Goal: Task Accomplishment & Management: Manage account settings

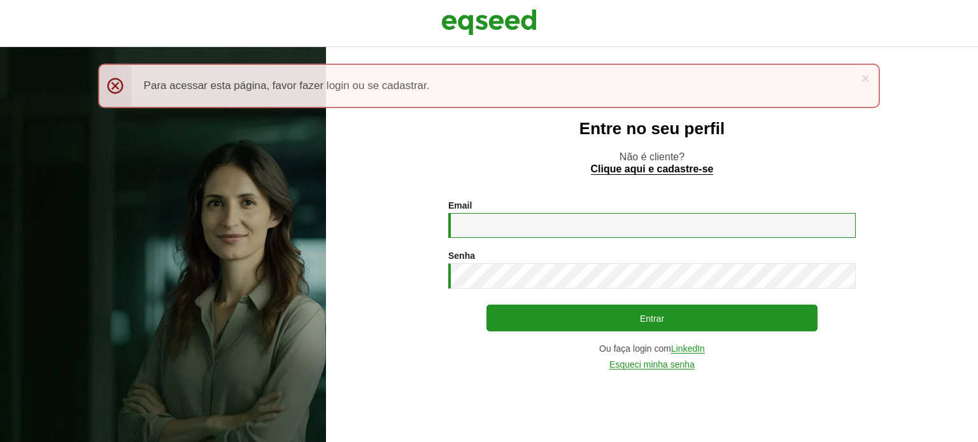
click at [491, 228] on input "Email *" at bounding box center [651, 225] width 407 height 25
type input "**********"
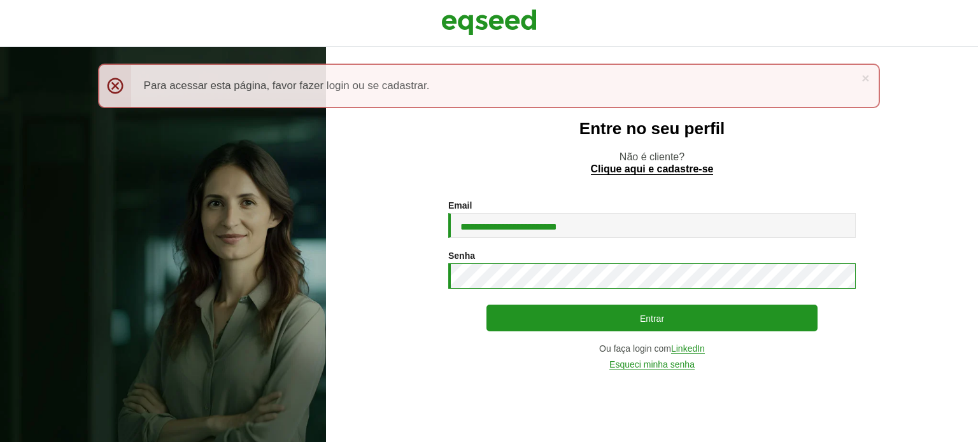
click at [486, 305] on button "Entrar" at bounding box center [651, 318] width 331 height 27
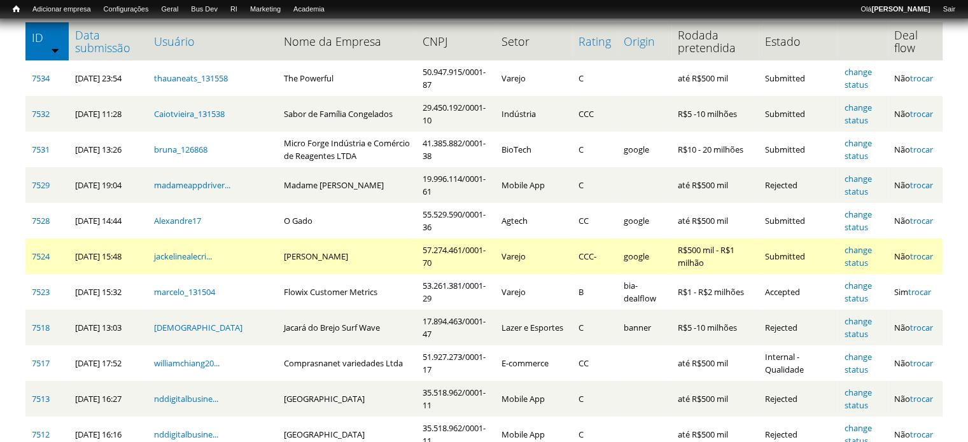
scroll to position [191, 0]
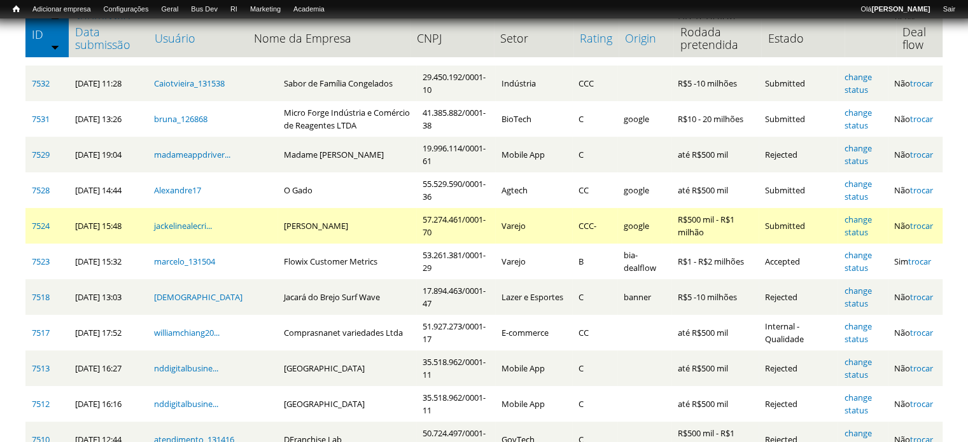
click at [280, 225] on td "[PERSON_NAME]" at bounding box center [347, 226] width 139 height 36
click at [279, 225] on td "[PERSON_NAME]" at bounding box center [347, 226] width 139 height 36
click at [396, 225] on td "[PERSON_NAME]" at bounding box center [347, 226] width 139 height 36
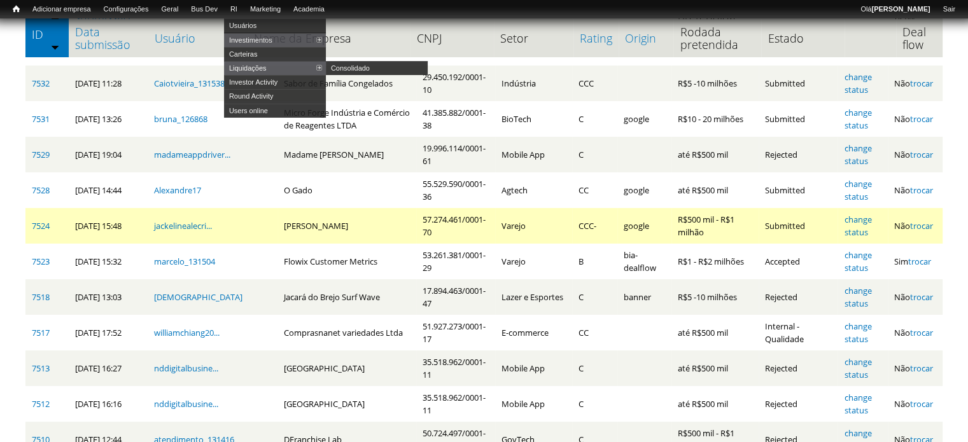
scroll to position [0, 0]
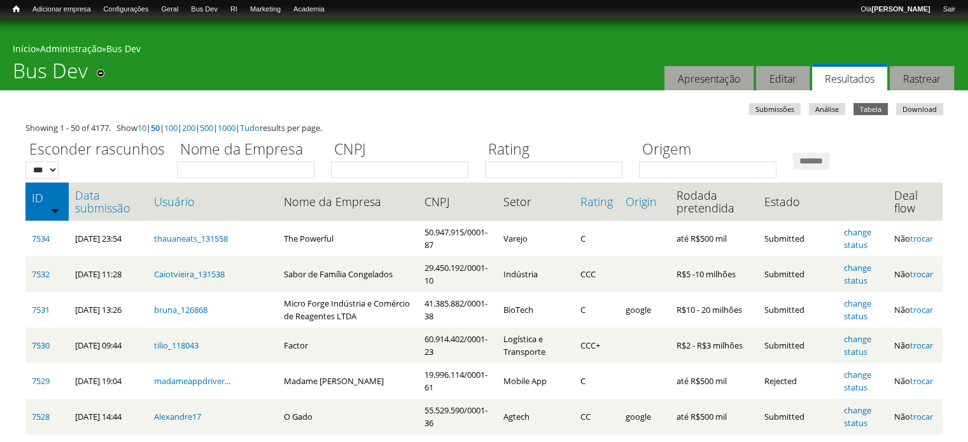
click at [615, 108] on ul "Submissões Análise Tabela (aba ativa) Download" at bounding box center [487, 110] width 921 height 15
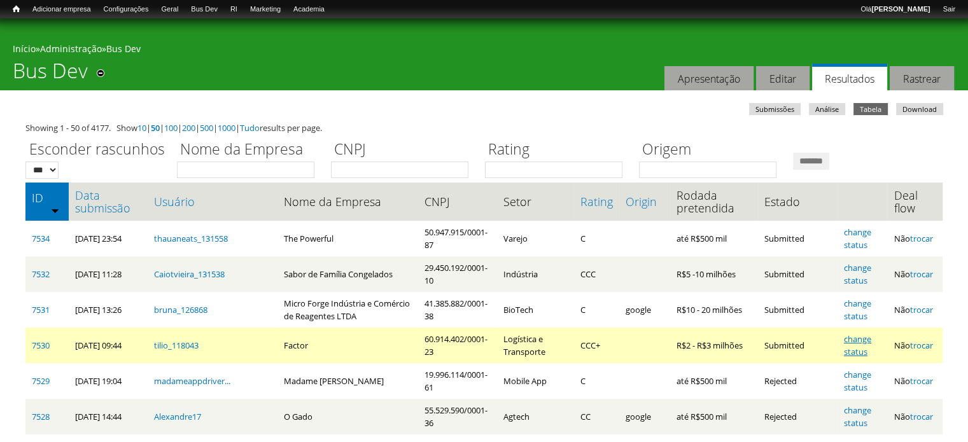
click at [871, 349] on link "change status" at bounding box center [857, 346] width 27 height 24
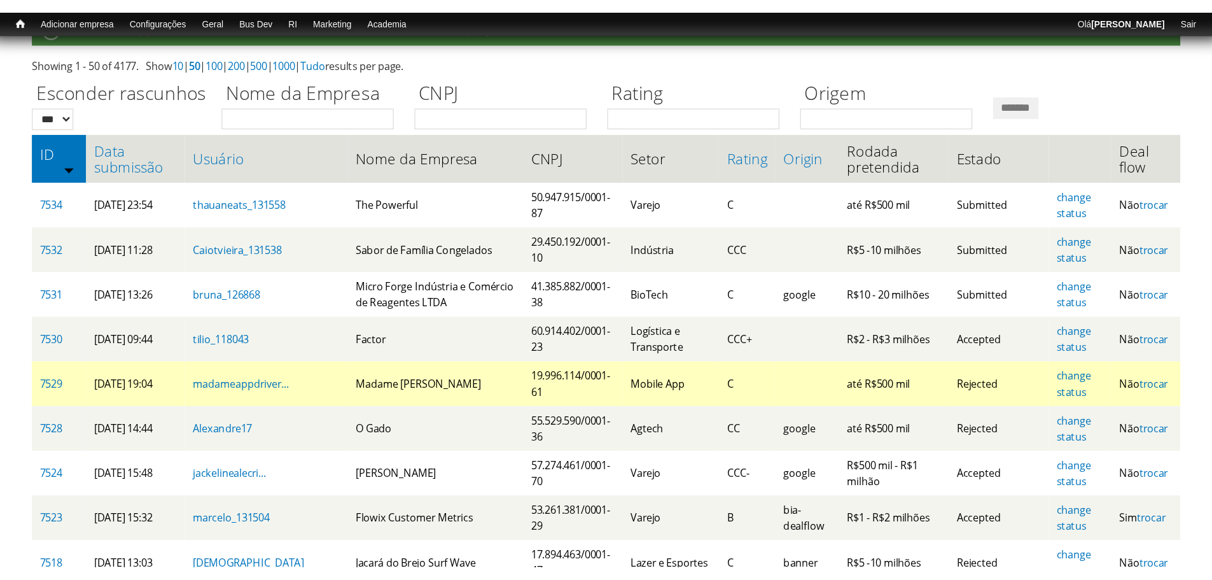
scroll to position [127, 0]
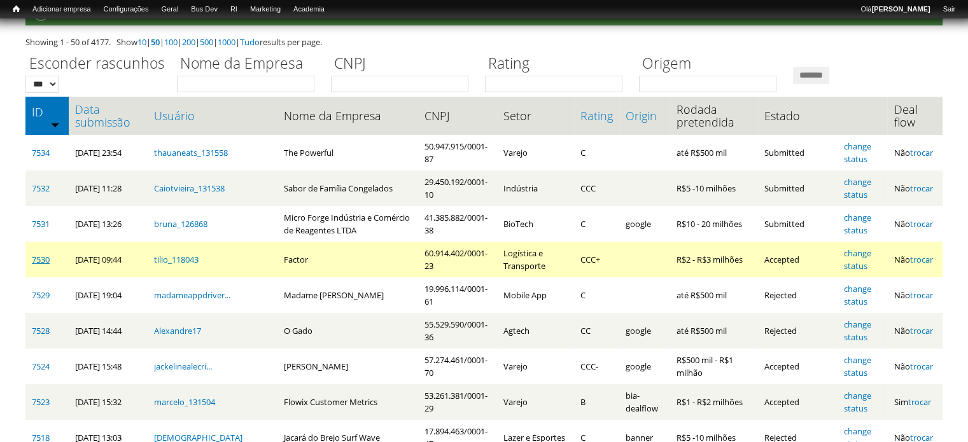
click at [41, 257] on link "7530" at bounding box center [41, 259] width 18 height 11
click at [41, 260] on link "7530" at bounding box center [41, 259] width 18 height 11
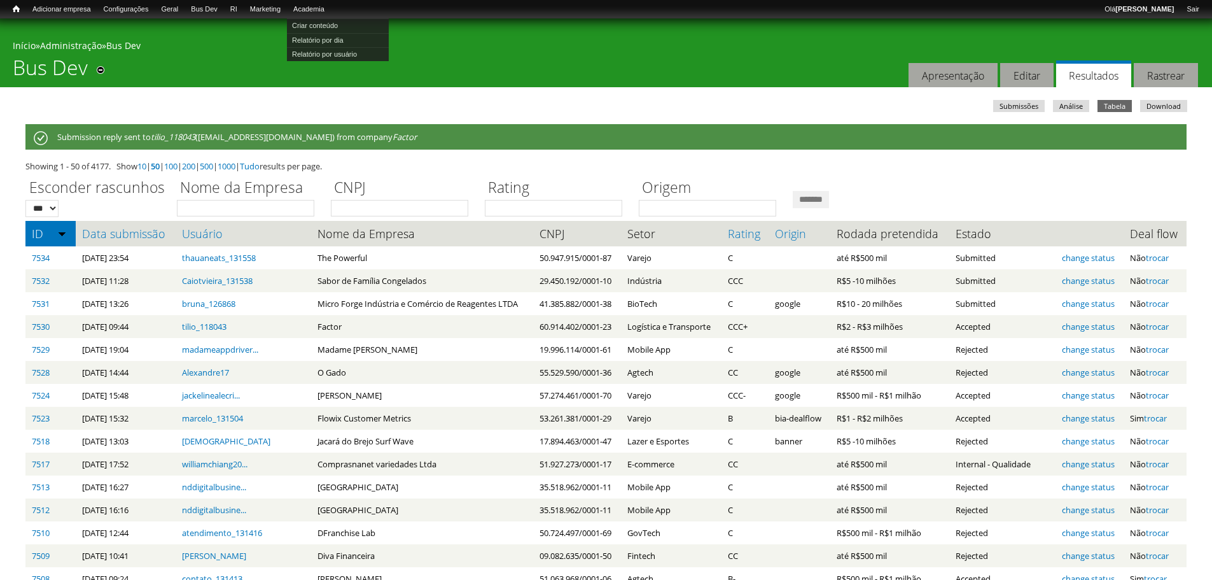
scroll to position [0, 0]
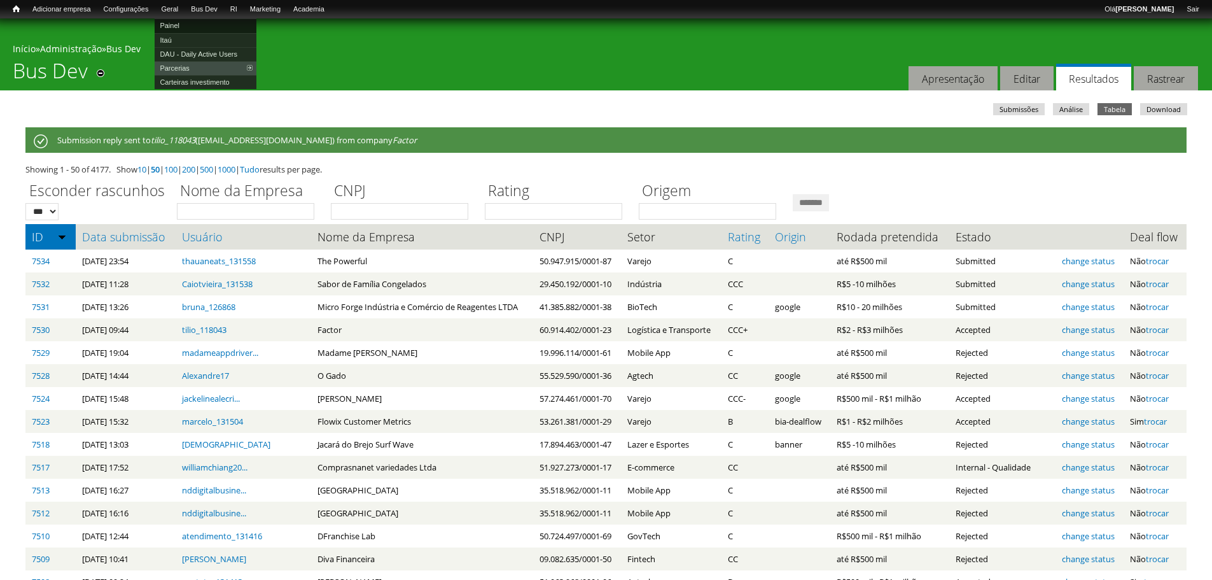
click at [175, 26] on link "Painel" at bounding box center [206, 25] width 102 height 14
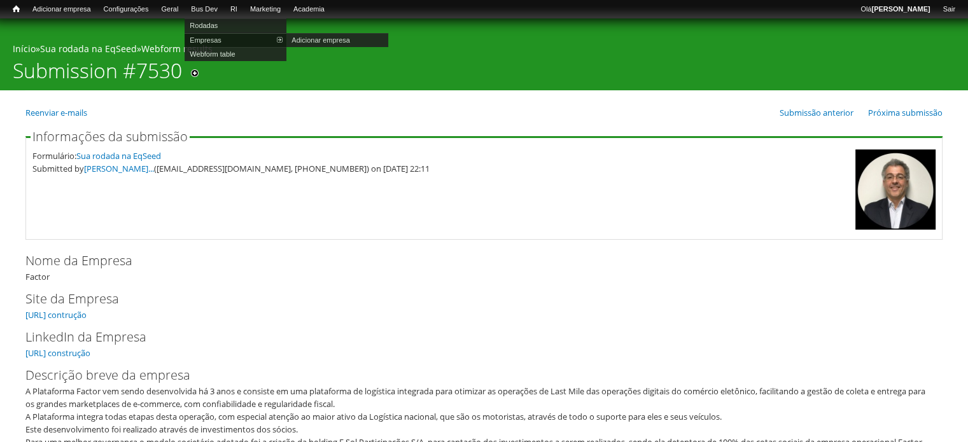
click at [222, 39] on link "Empresas" at bounding box center [236, 40] width 102 height 14
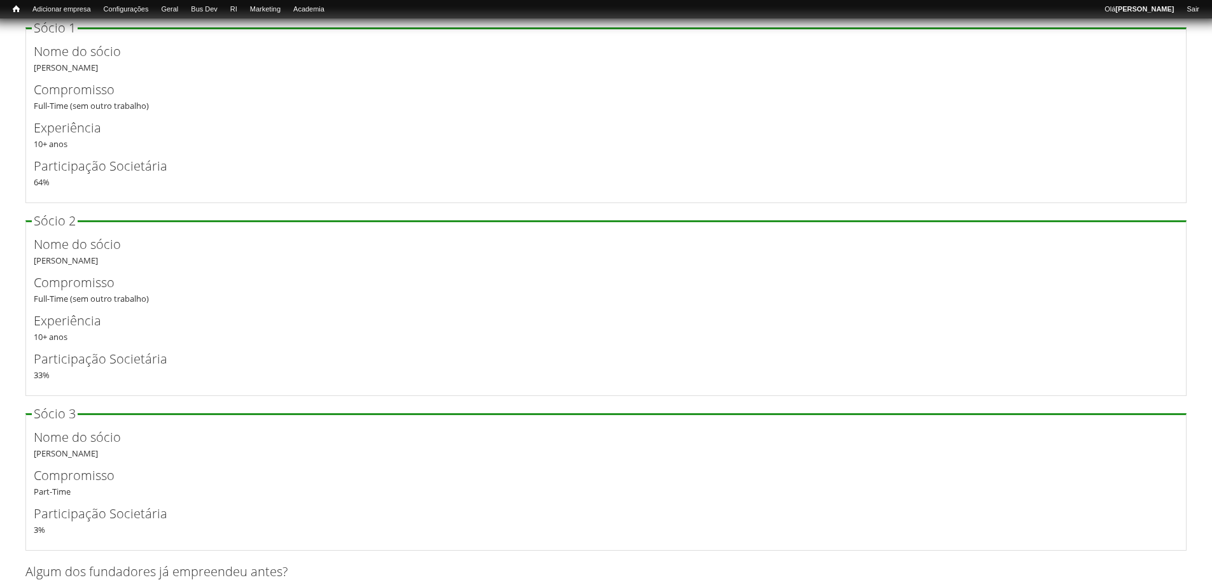
scroll to position [1904, 0]
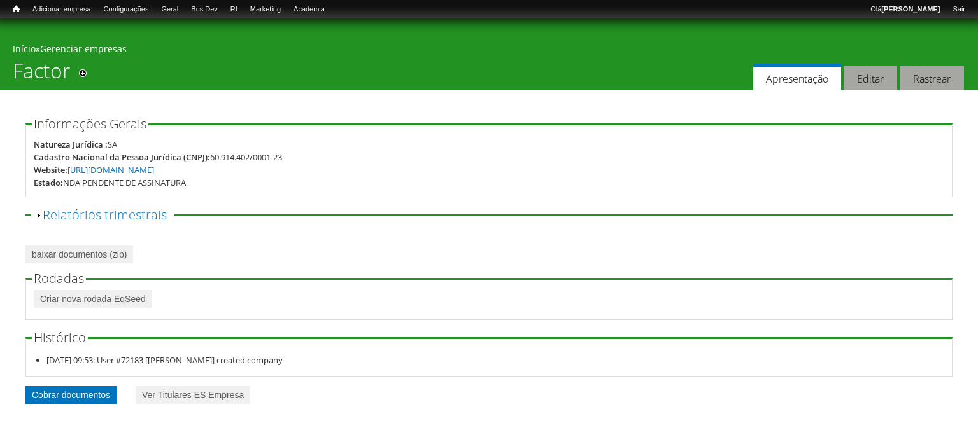
drag, startPoint x: 0, startPoint y: 0, endPoint x: 73, endPoint y: 393, distance: 400.0
click at [73, 393] on link "Cobrar documentos" at bounding box center [70, 395] width 91 height 18
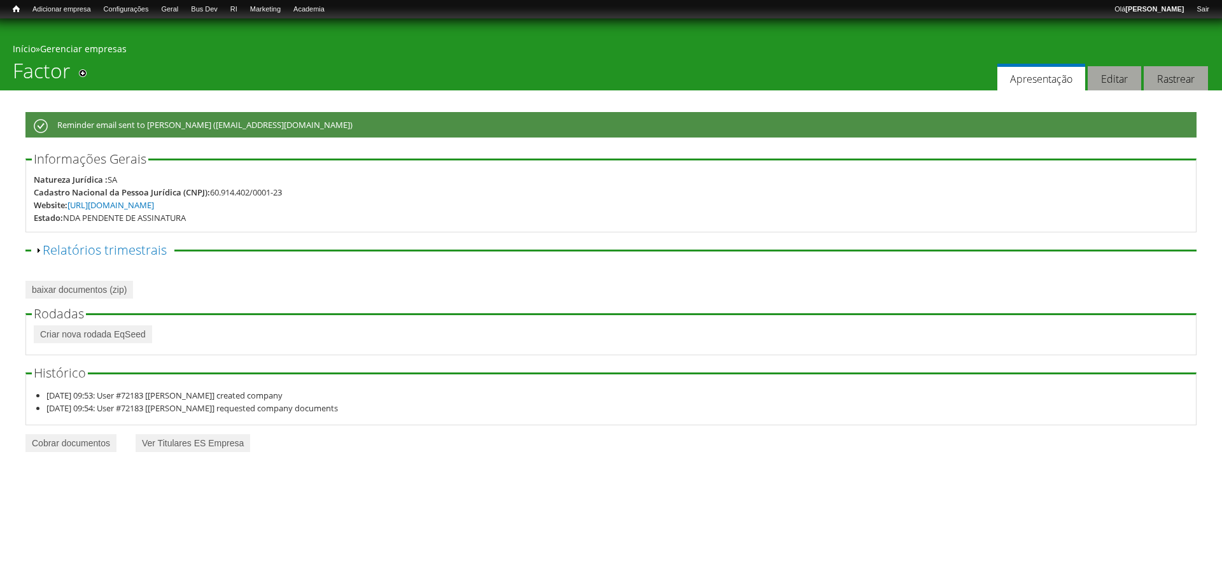
drag, startPoint x: 309, startPoint y: 121, endPoint x: 322, endPoint y: 132, distance: 17.6
click at [322, 132] on div "Mensagem de status Reminder email sent to [PERSON_NAME] ([EMAIL_ADDRESS][DOMAIN…" at bounding box center [610, 124] width 1171 height 25
click at [340, 90] on div "Mensagem de status Reminder email sent to [PERSON_NAME] ([EMAIL_ADDRESS][DOMAIN…" at bounding box center [610, 282] width 1171 height 384
drag, startPoint x: 311, startPoint y: 127, endPoint x: 337, endPoint y: 136, distance: 27.6
click at [337, 136] on div "Mensagem de status Reminder email sent to [PERSON_NAME] ([EMAIL_ADDRESS][DOMAIN…" at bounding box center [610, 124] width 1171 height 25
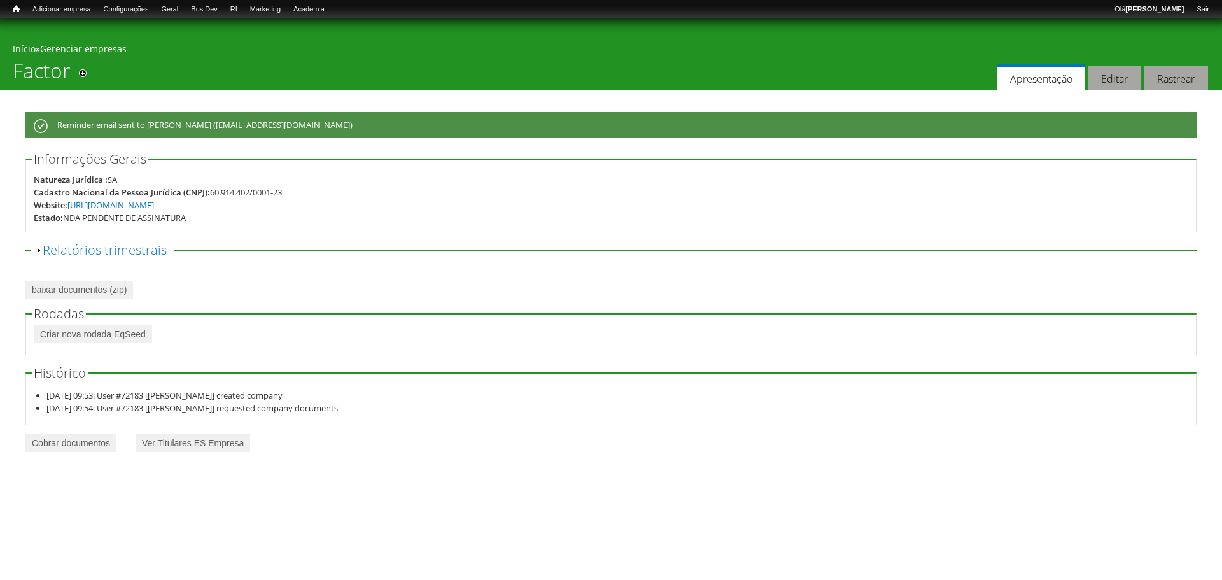
drag, startPoint x: 275, startPoint y: 110, endPoint x: 223, endPoint y: 69, distance: 65.7
click at [224, 69] on div "Você está aqui Início » Gerenciar empresas Factor Adicionar aos atalhos Abas pr…" at bounding box center [611, 54] width 1222 height 72
click at [335, 111] on div "Mensagem de status Reminder email sent to [PERSON_NAME] ([EMAIL_ADDRESS][DOMAIN…" at bounding box center [610, 282] width 1171 height 384
drag, startPoint x: 288, startPoint y: 124, endPoint x: 337, endPoint y: 139, distance: 50.7
click at [337, 139] on div "Mensagem de status Reminder email sent to [PERSON_NAME] ([EMAIL_ADDRESS][DOMAIN…" at bounding box center [610, 126] width 1171 height 29
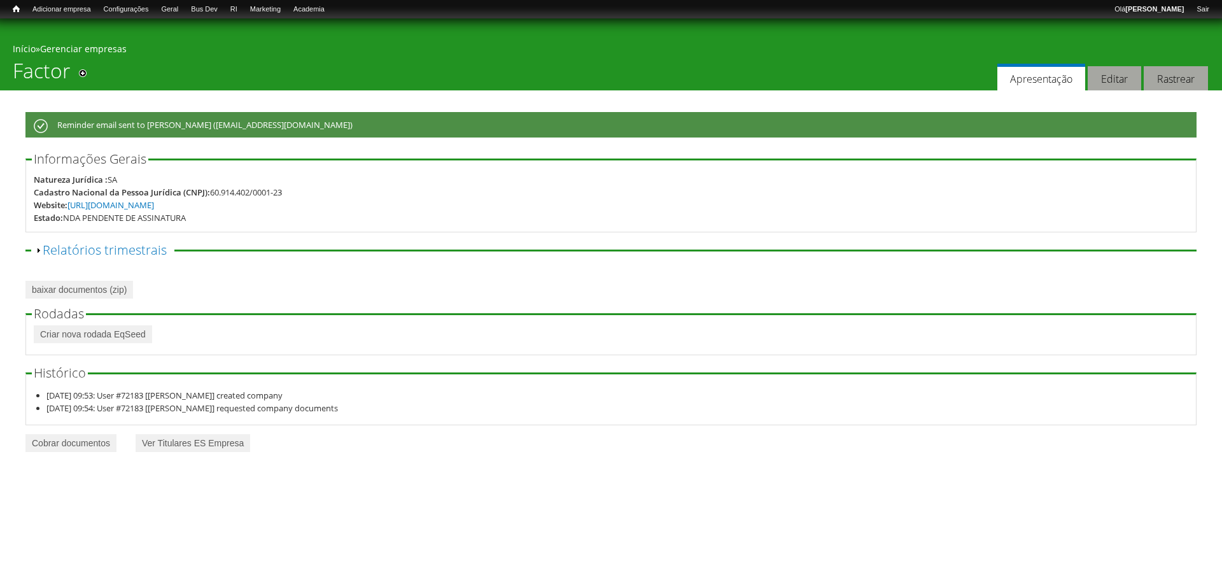
click at [337, 139] on div "Mensagem de status Reminder email sent to [PERSON_NAME] ([EMAIL_ADDRESS][DOMAIN…" at bounding box center [610, 126] width 1171 height 29
drag, startPoint x: 311, startPoint y: 122, endPoint x: 339, endPoint y: 140, distance: 32.7
click at [339, 140] on div "Mensagem de status Reminder email sent to [PERSON_NAME] ([EMAIL_ADDRESS][DOMAIN…" at bounding box center [610, 126] width 1171 height 29
